Goal: Task Accomplishment & Management: Complete application form

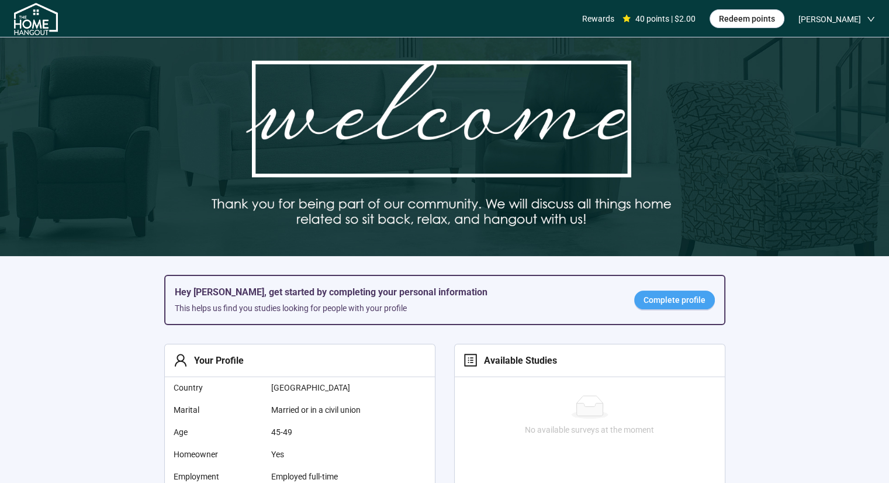
click at [653, 301] on span "Complete profile" at bounding box center [674, 299] width 62 height 13
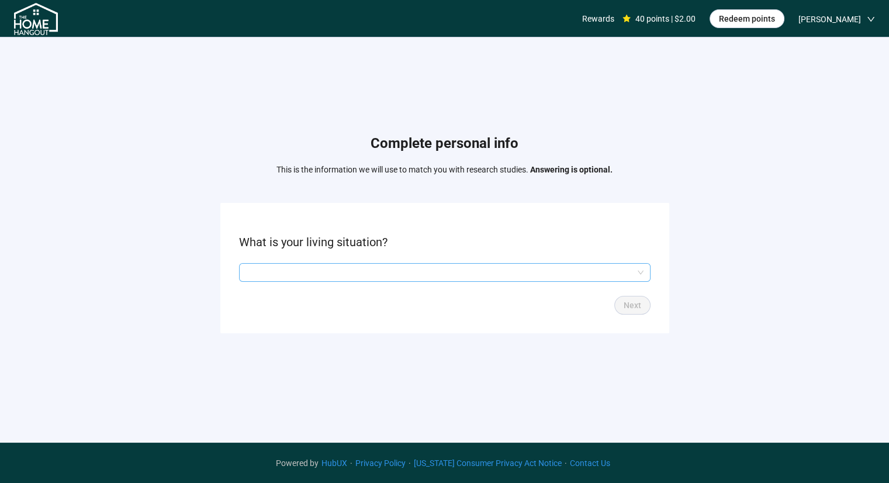
click at [578, 274] on input "search" at bounding box center [444, 272] width 397 height 18
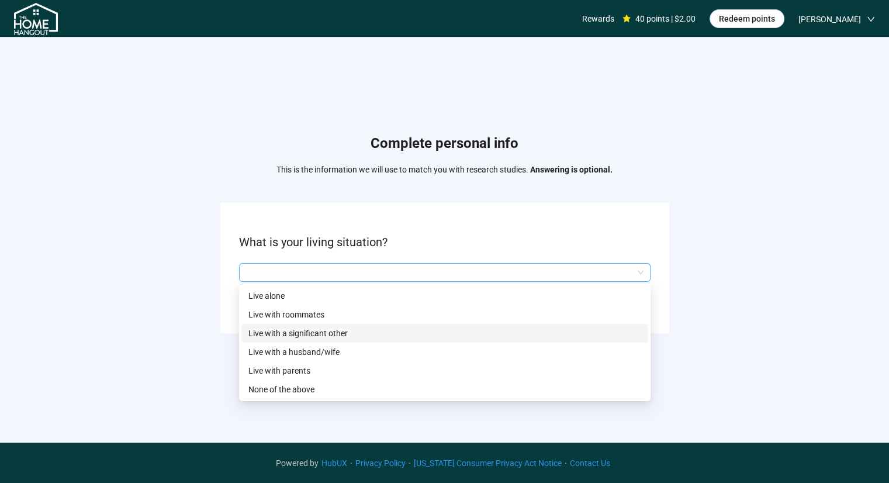
click at [333, 334] on p "Live with a significant other" at bounding box center [444, 333] width 393 height 13
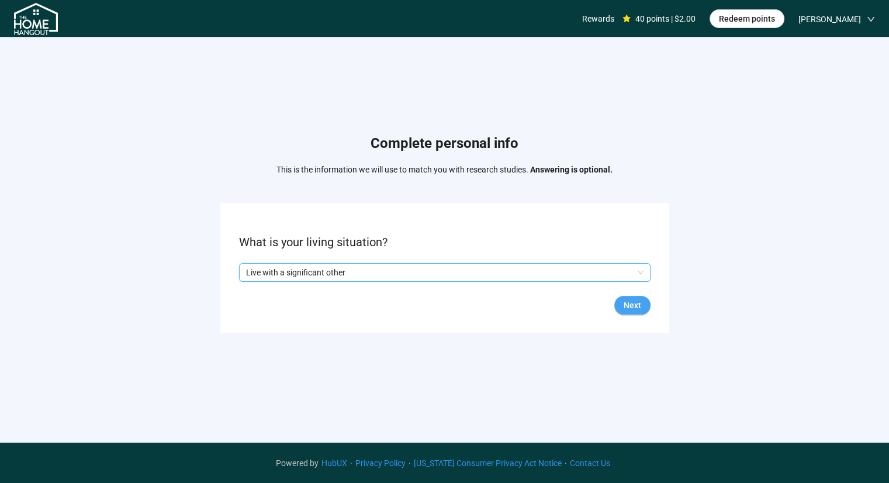
click at [627, 302] on span "Next" at bounding box center [632, 305] width 18 height 13
click at [346, 272] on input "search" at bounding box center [444, 272] width 397 height 18
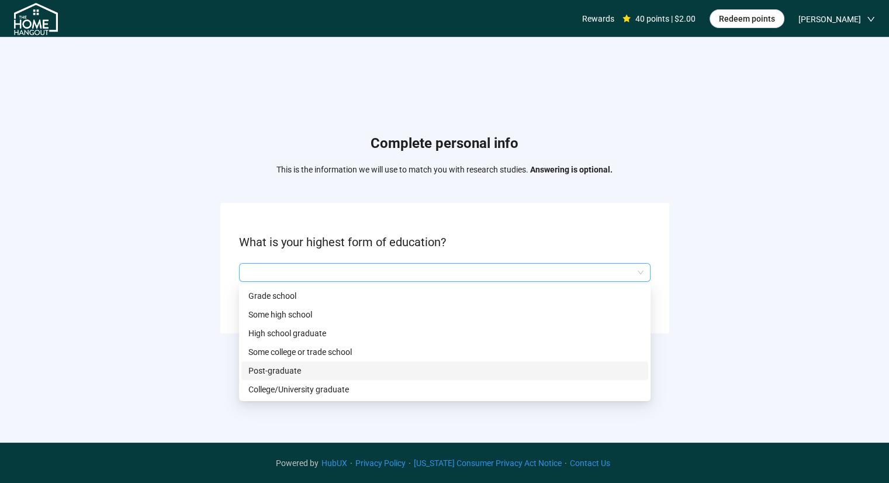
click at [301, 372] on p "Post-graduate" at bounding box center [444, 370] width 393 height 13
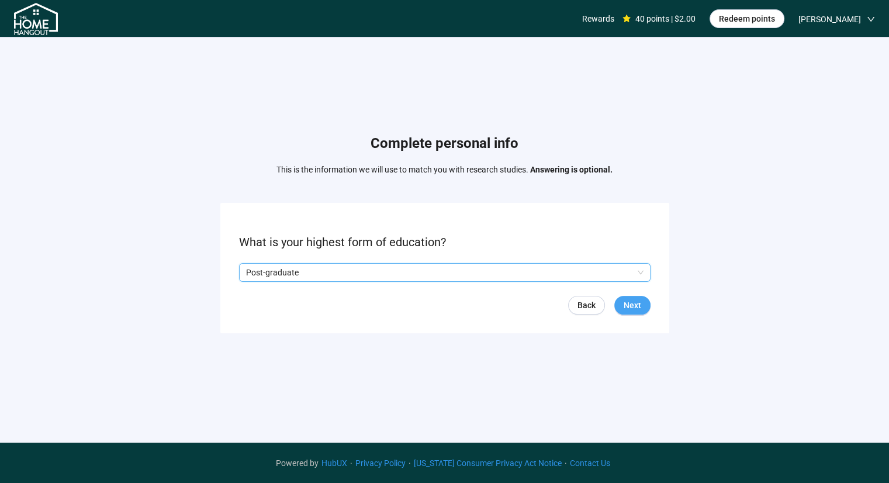
click at [629, 304] on span "Next" at bounding box center [632, 305] width 18 height 13
click at [350, 272] on input "search" at bounding box center [444, 272] width 397 height 18
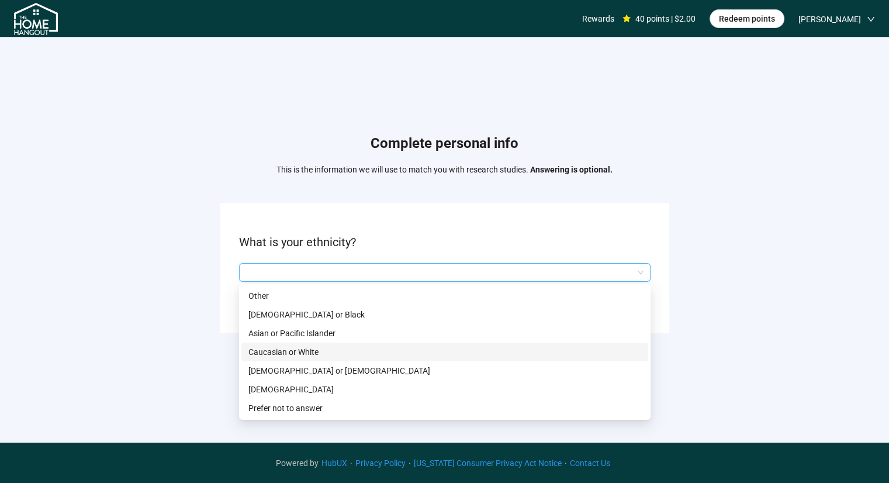
click at [315, 352] on p "Caucasian or White" at bounding box center [444, 351] width 393 height 13
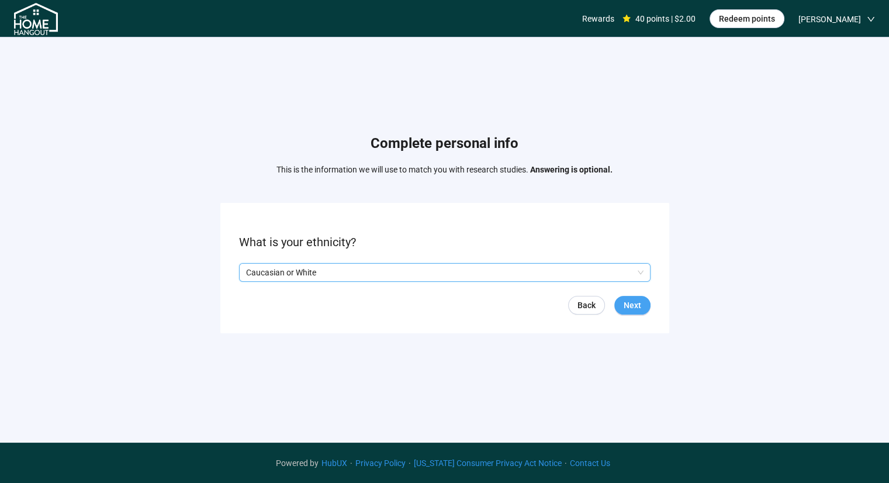
click at [626, 308] on span "Next" at bounding box center [632, 305] width 18 height 13
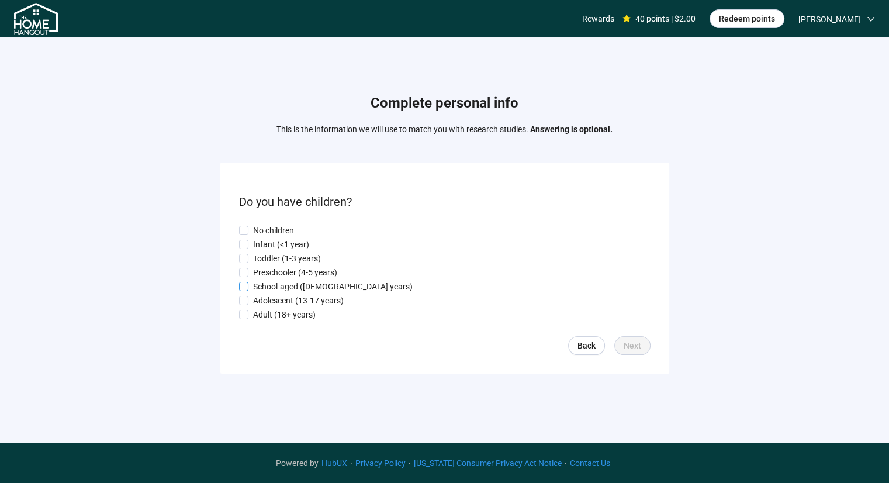
click at [273, 286] on p "School-aged ([DEMOGRAPHIC_DATA] years)" at bounding box center [332, 286] width 159 height 13
click at [636, 341] on span "Next" at bounding box center [632, 345] width 18 height 13
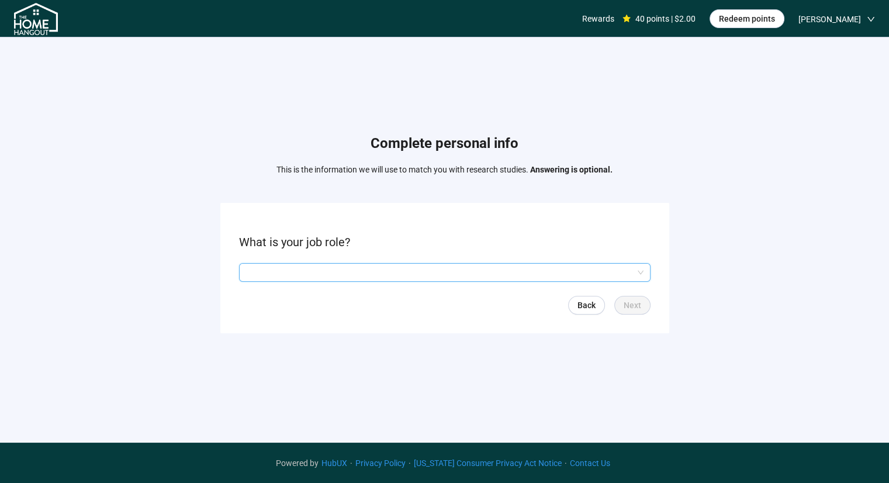
click at [404, 268] on input "search" at bounding box center [444, 272] width 397 height 18
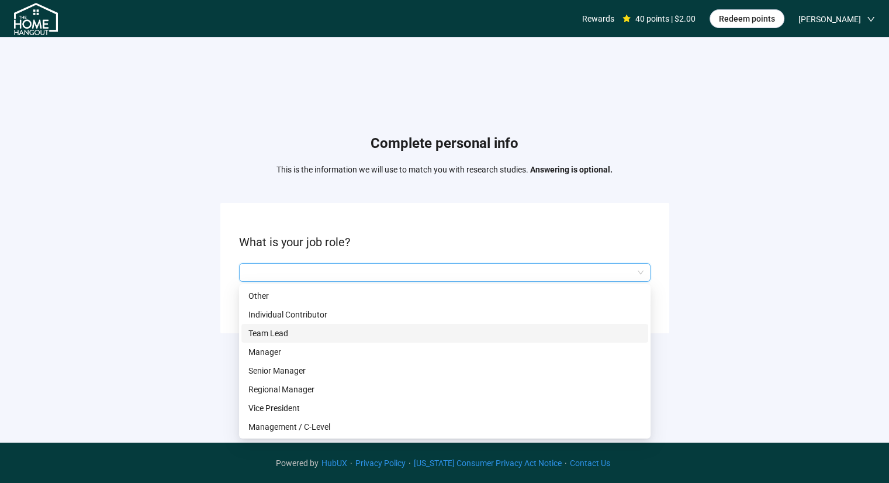
click at [334, 331] on p "Team Lead" at bounding box center [444, 333] width 393 height 13
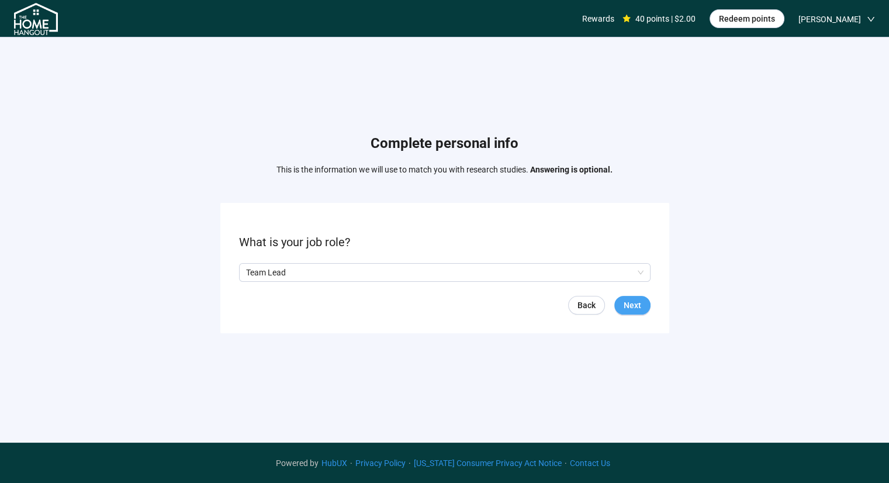
click at [629, 304] on span "Next" at bounding box center [632, 305] width 18 height 13
click at [449, 271] on p "[DEMOGRAPHIC_DATA]" at bounding box center [439, 272] width 387 height 18
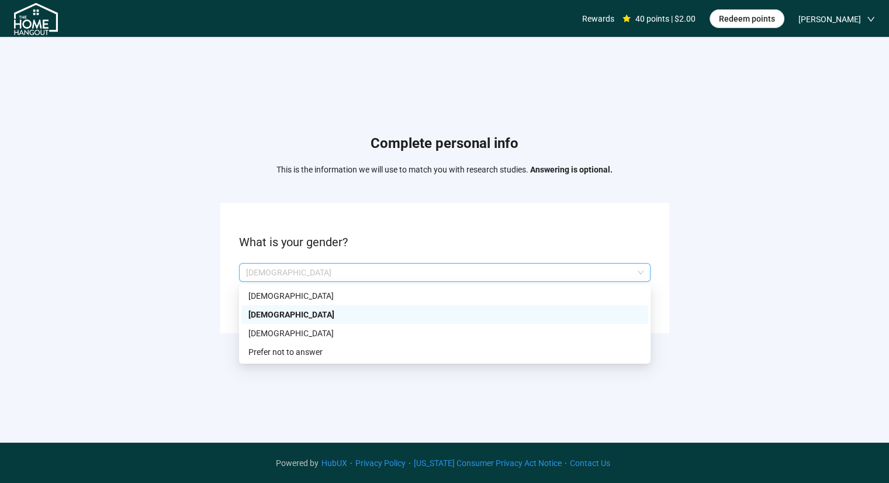
click at [301, 310] on p "[DEMOGRAPHIC_DATA]" at bounding box center [444, 314] width 393 height 13
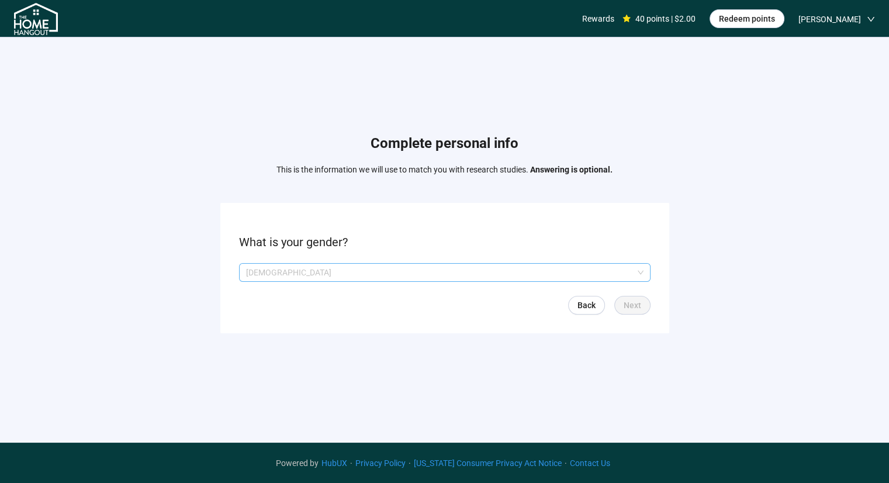
click at [472, 271] on p "[DEMOGRAPHIC_DATA]" at bounding box center [439, 272] width 387 height 18
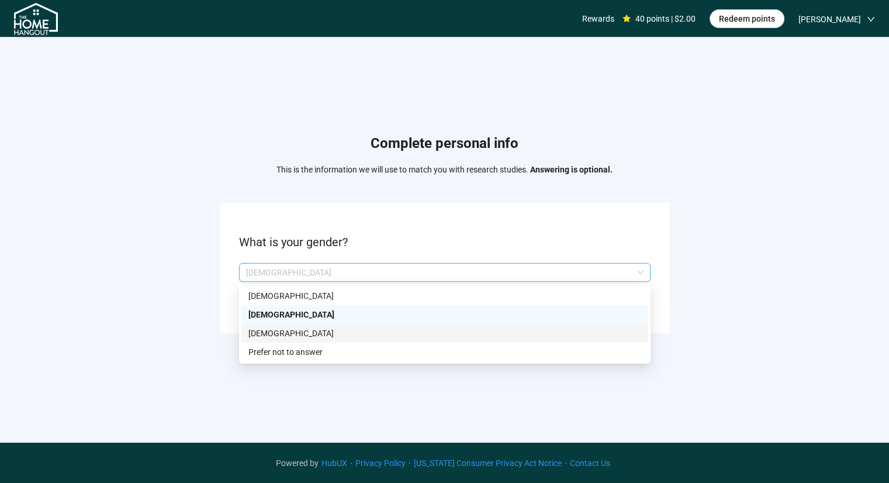
click at [279, 331] on p "[DEMOGRAPHIC_DATA]" at bounding box center [444, 333] width 393 height 13
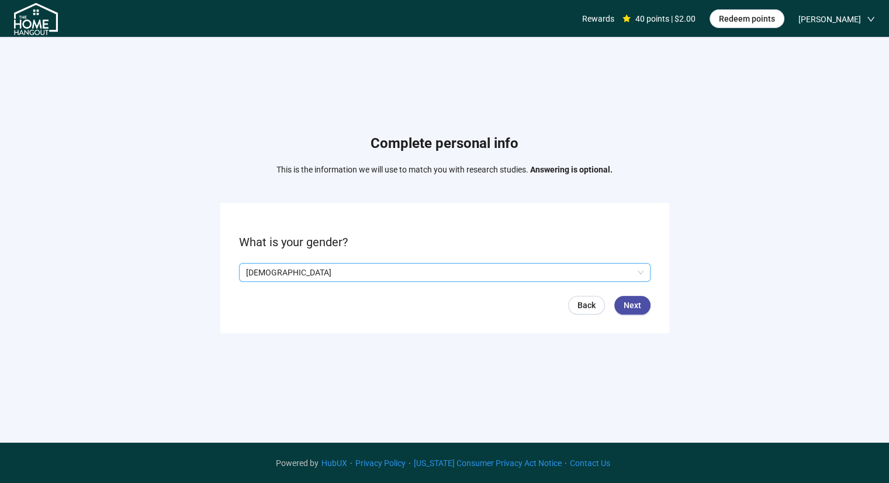
click at [289, 275] on p "[DEMOGRAPHIC_DATA]" at bounding box center [439, 272] width 387 height 18
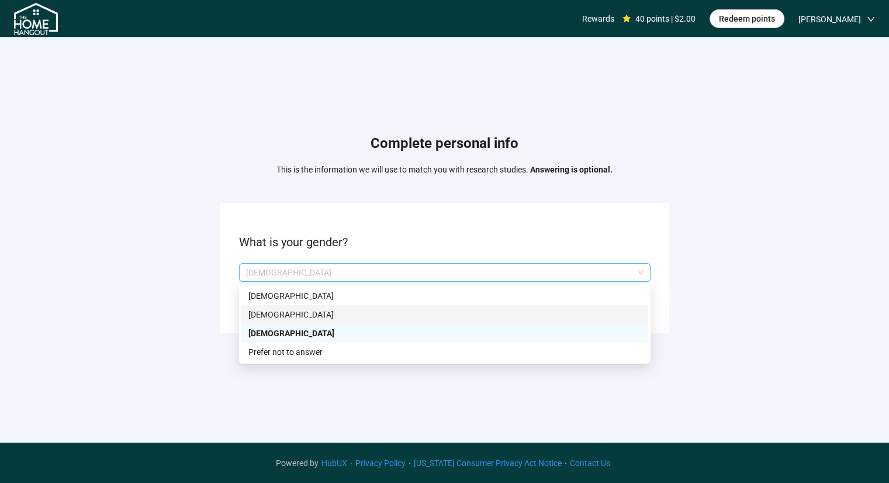
click at [283, 311] on p "[DEMOGRAPHIC_DATA]" at bounding box center [444, 314] width 393 height 13
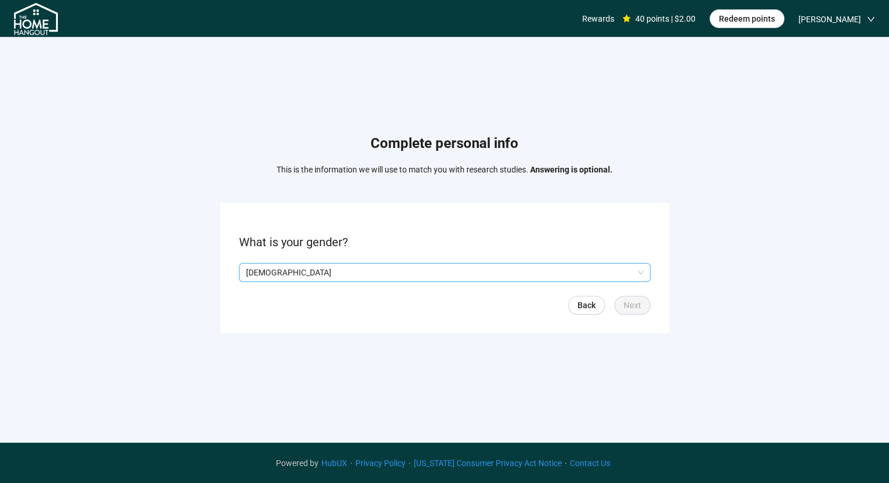
click at [342, 271] on p "[DEMOGRAPHIC_DATA]" at bounding box center [439, 272] width 387 height 18
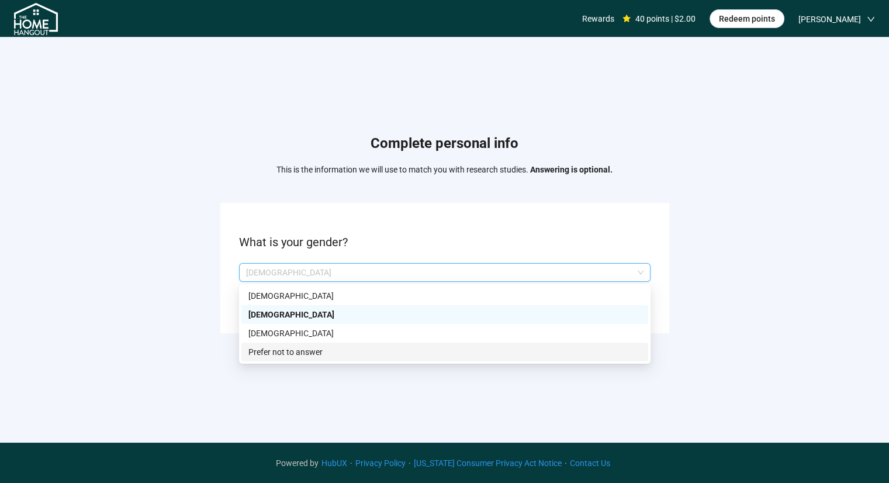
click at [310, 352] on p "Prefer not to answer" at bounding box center [444, 351] width 393 height 13
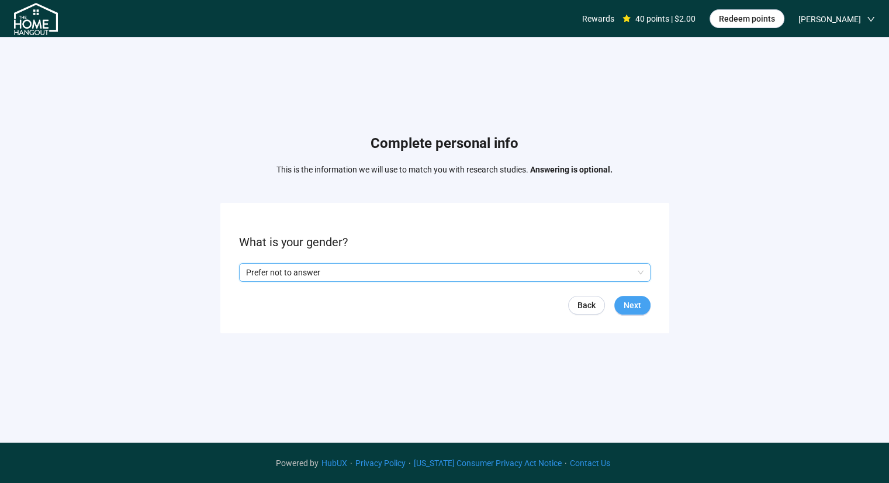
click at [634, 303] on span "Next" at bounding box center [632, 305] width 18 height 13
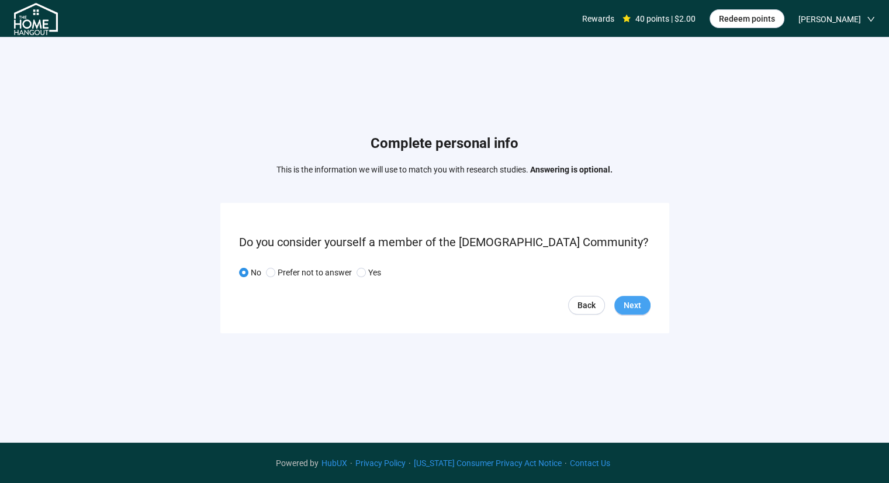
click at [637, 304] on span "Next" at bounding box center [632, 305] width 18 height 13
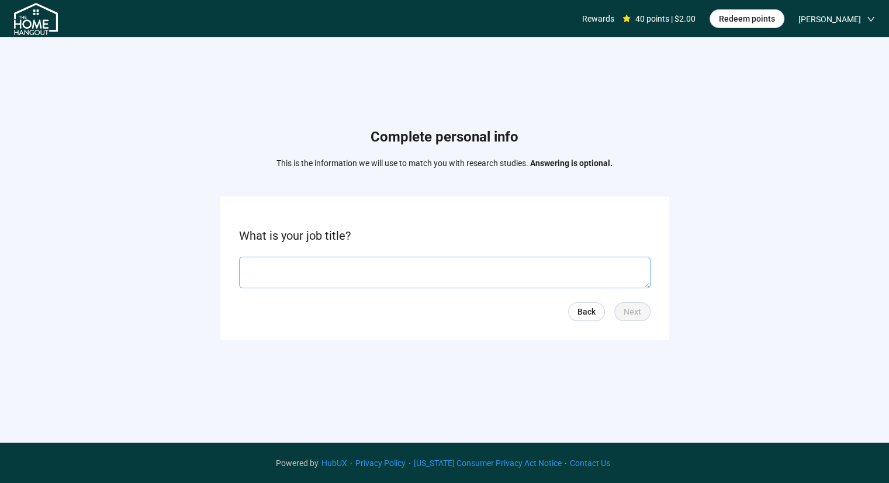
click at [332, 268] on textarea at bounding box center [444, 272] width 411 height 32
type textarea "*"
type textarea "**********"
click at [635, 313] on span "Next" at bounding box center [632, 311] width 18 height 13
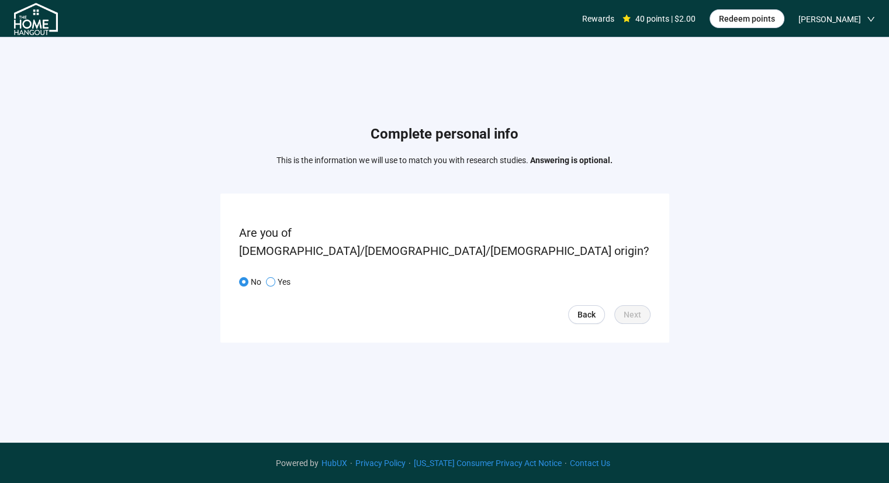
click at [275, 275] on span "Yes" at bounding box center [282, 281] width 15 height 13
click at [255, 275] on p "No" at bounding box center [256, 281] width 11 height 13
click at [591, 308] on span "Back" at bounding box center [586, 314] width 18 height 13
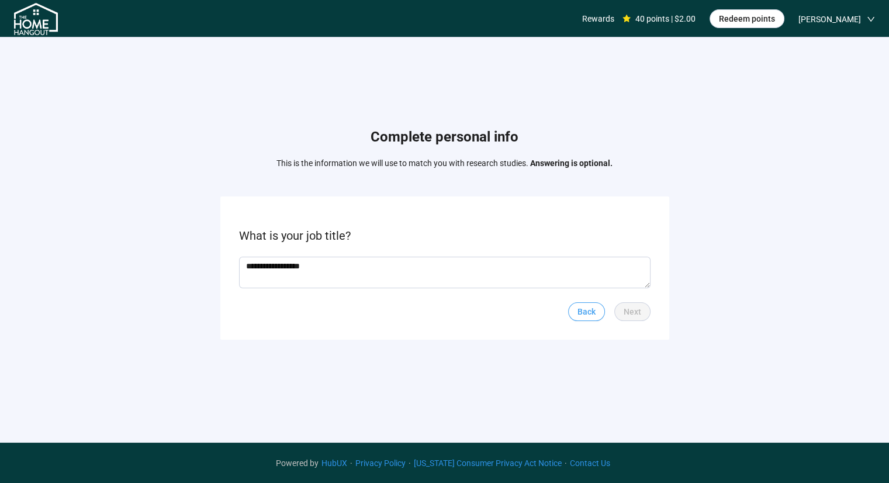
click at [590, 309] on span "Back" at bounding box center [586, 311] width 18 height 13
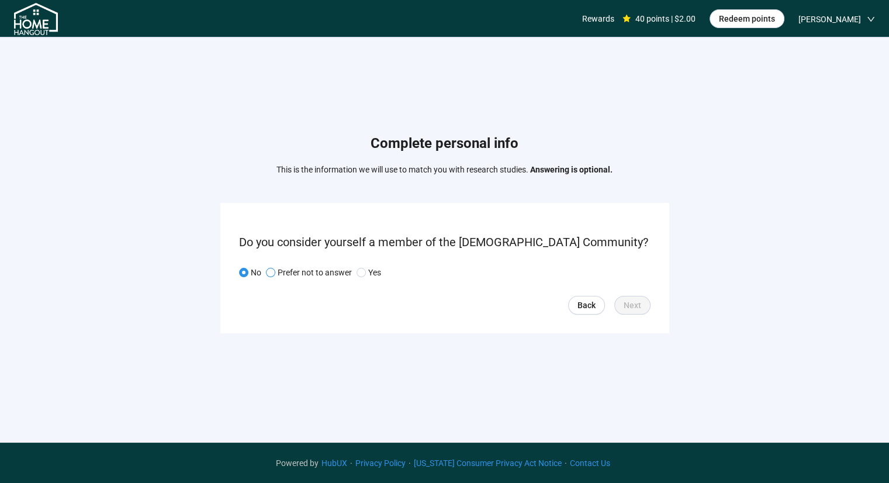
click at [285, 271] on p "Prefer not to answer" at bounding box center [315, 272] width 74 height 13
click at [246, 272] on span at bounding box center [243, 272] width 9 height 9
